Goal: Navigation & Orientation: Find specific page/section

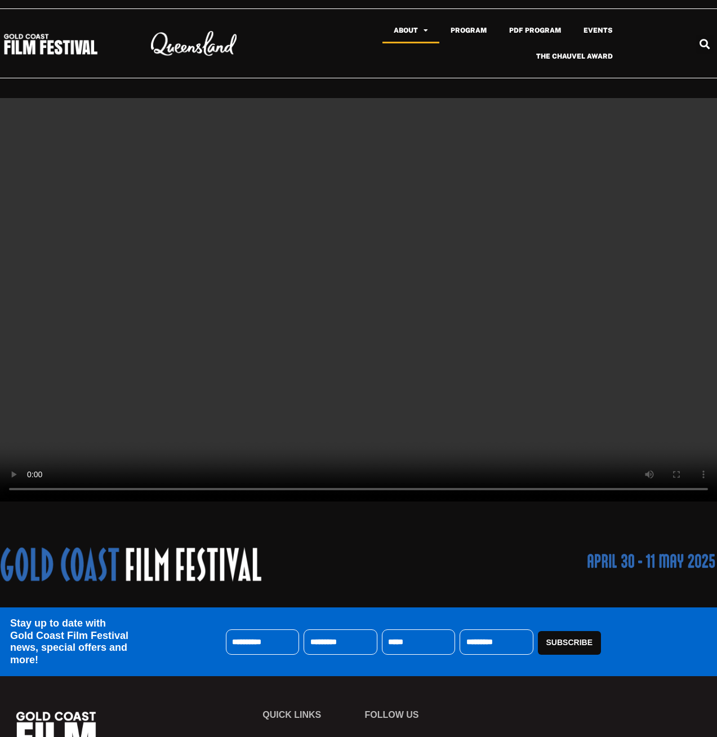
click at [426, 32] on span "Menu" at bounding box center [423, 30] width 10 height 18
click at [609, 35] on link "Events" at bounding box center [598, 30] width 52 height 26
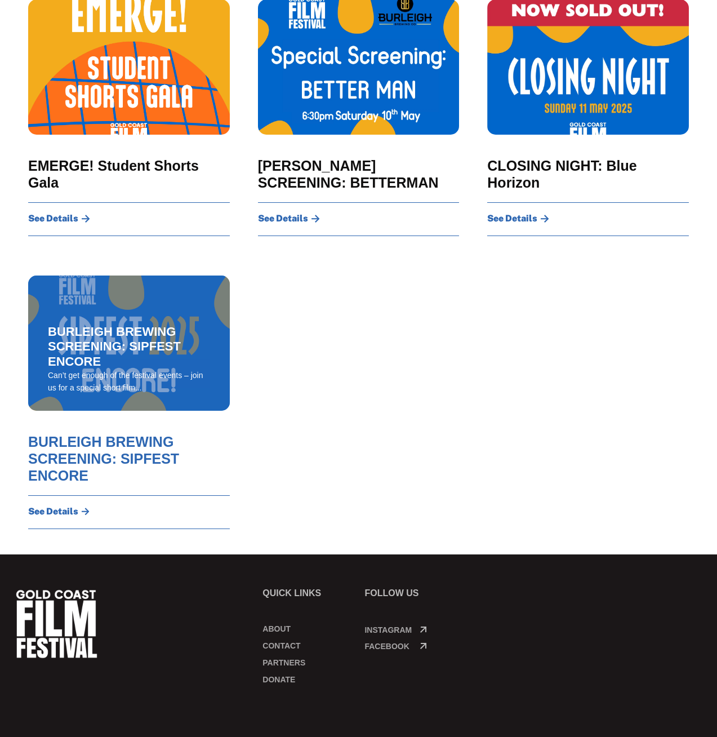
scroll to position [1437, 0]
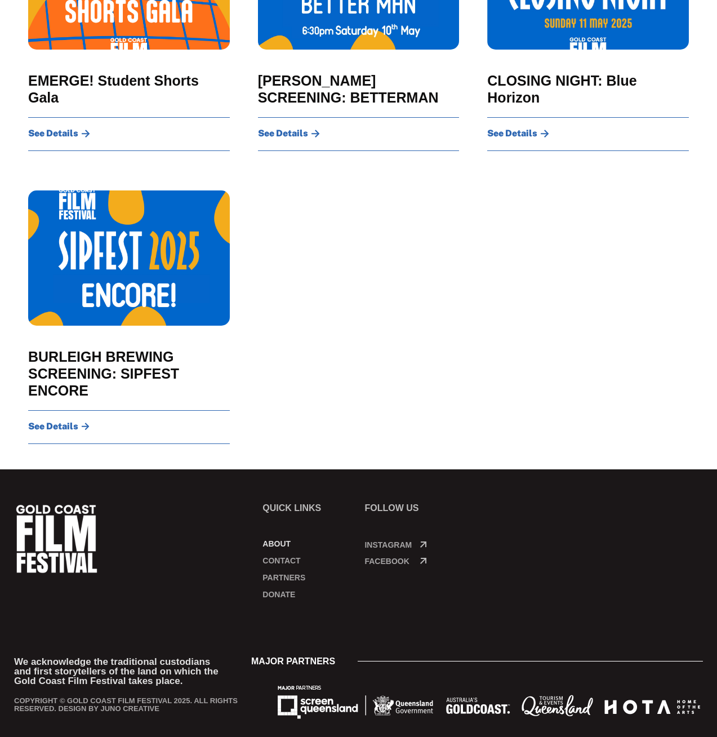
click at [273, 538] on link "About" at bounding box center [307, 543] width 91 height 11
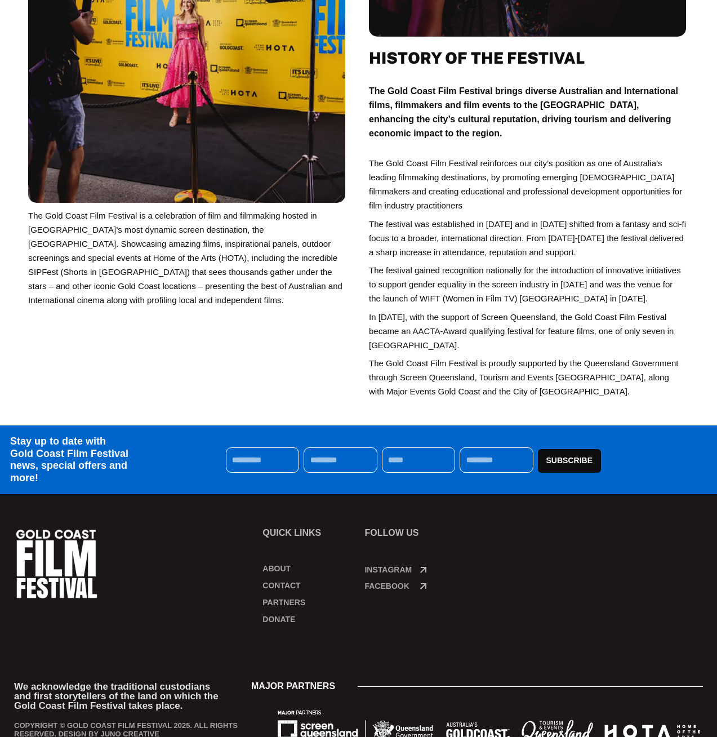
scroll to position [338, 0]
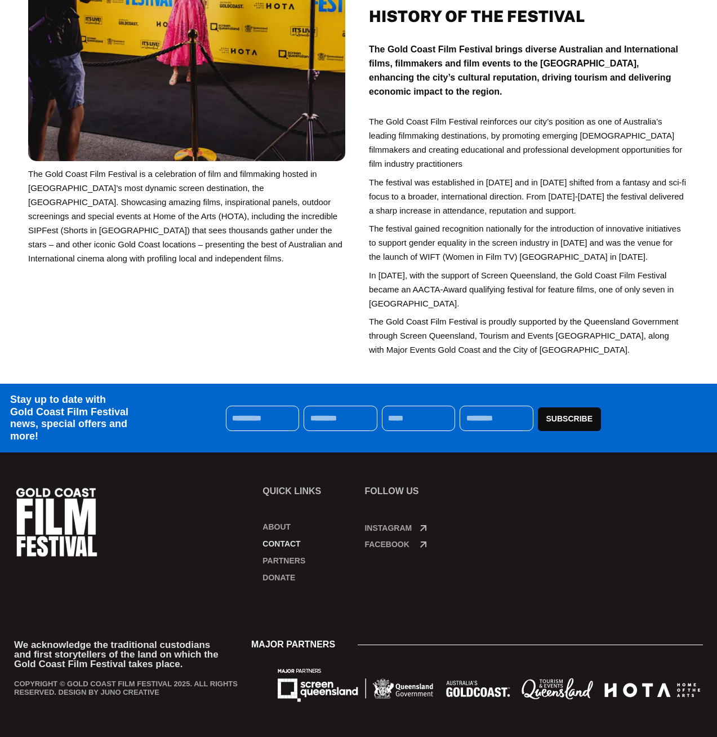
click at [283, 543] on link "Contact" at bounding box center [307, 543] width 91 height 11
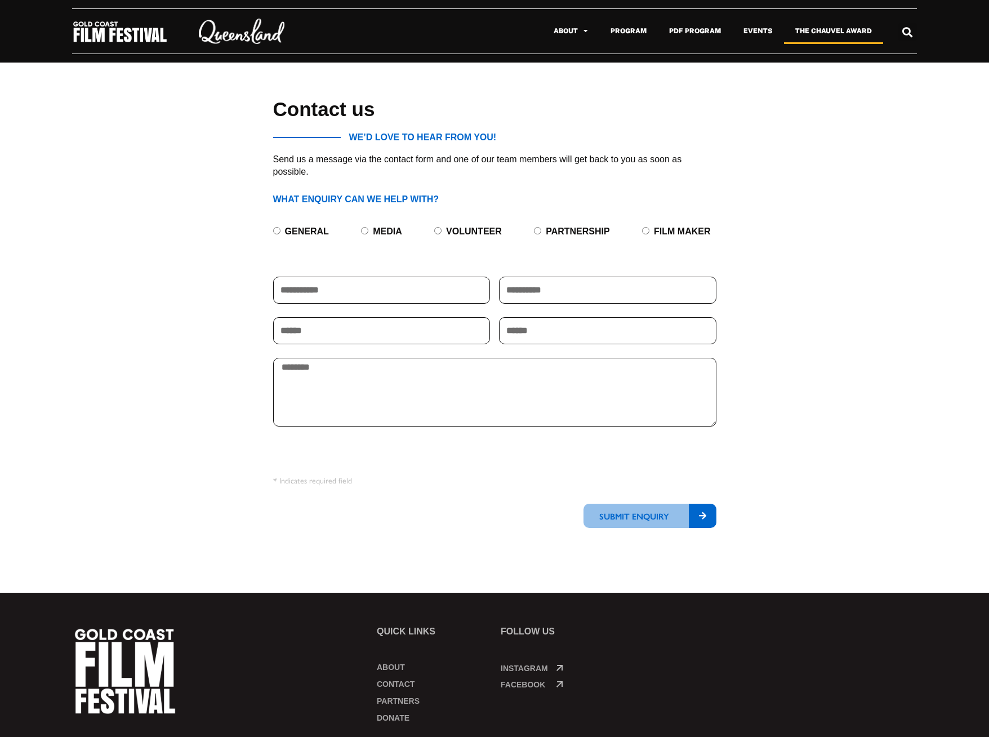
click at [716, 32] on link "The Chauvel Award" at bounding box center [833, 31] width 99 height 26
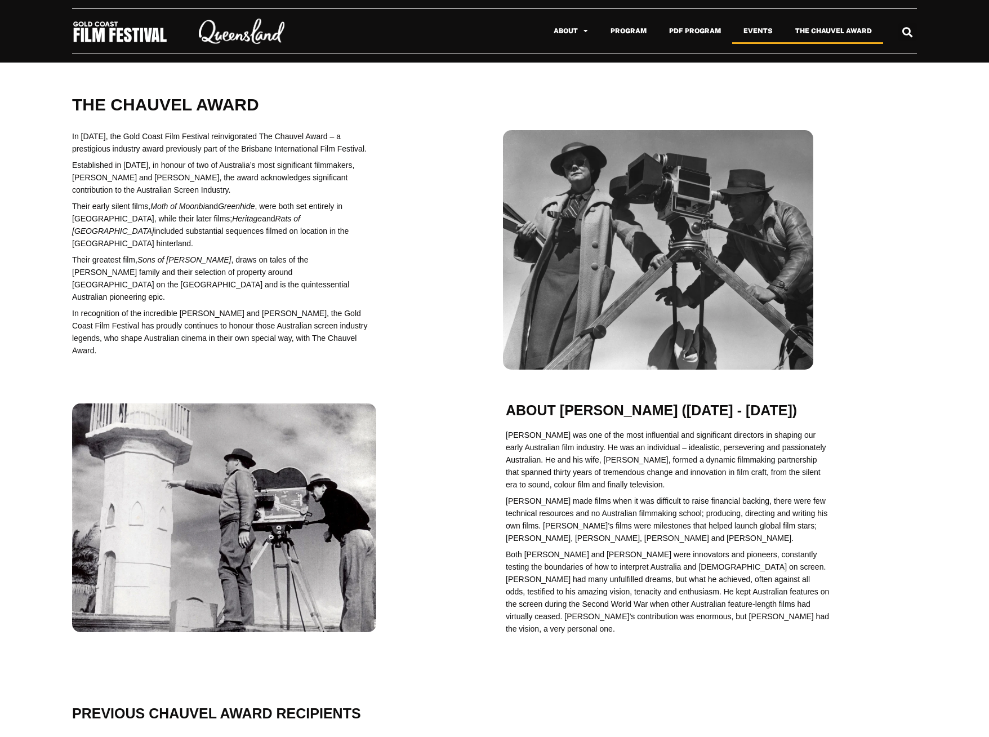
click at [757, 30] on link "Events" at bounding box center [758, 31] width 52 height 26
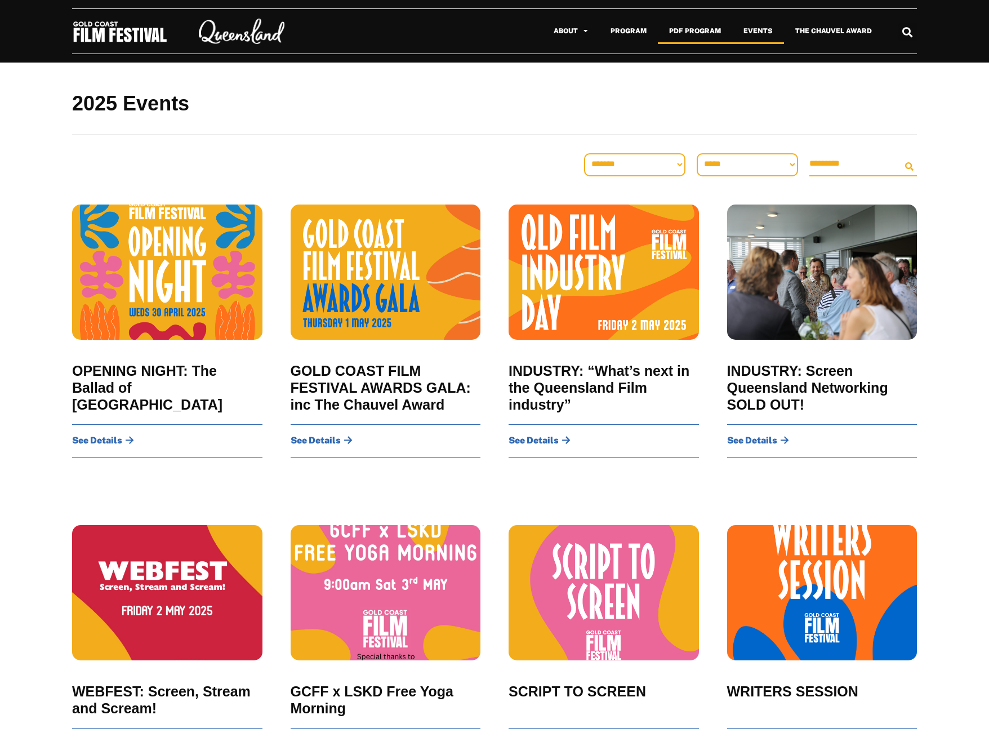
click at [706, 33] on link "PDF Program" at bounding box center [695, 31] width 74 height 26
